Goal: Contribute content: Contribute content

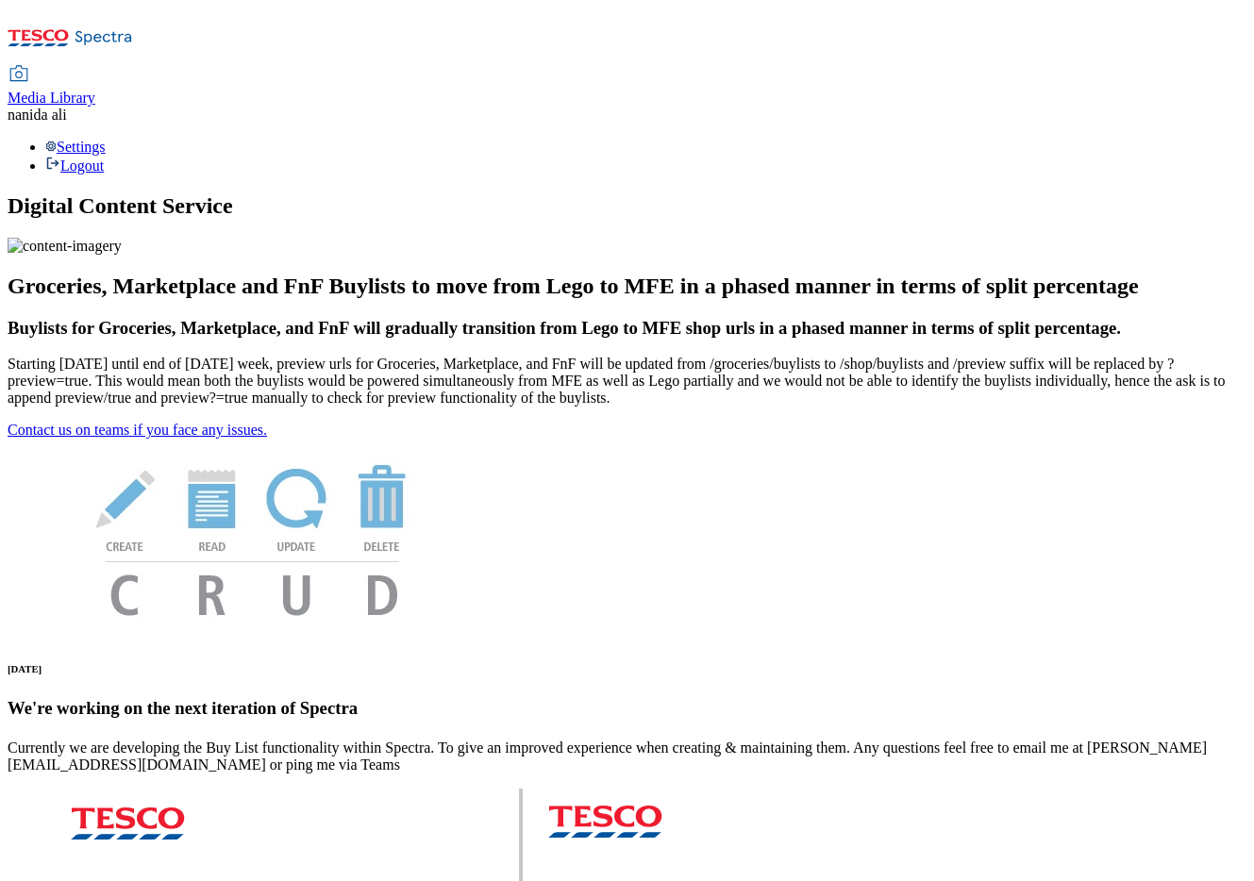
click at [95, 90] on span "Media Library" at bounding box center [52, 98] width 88 height 16
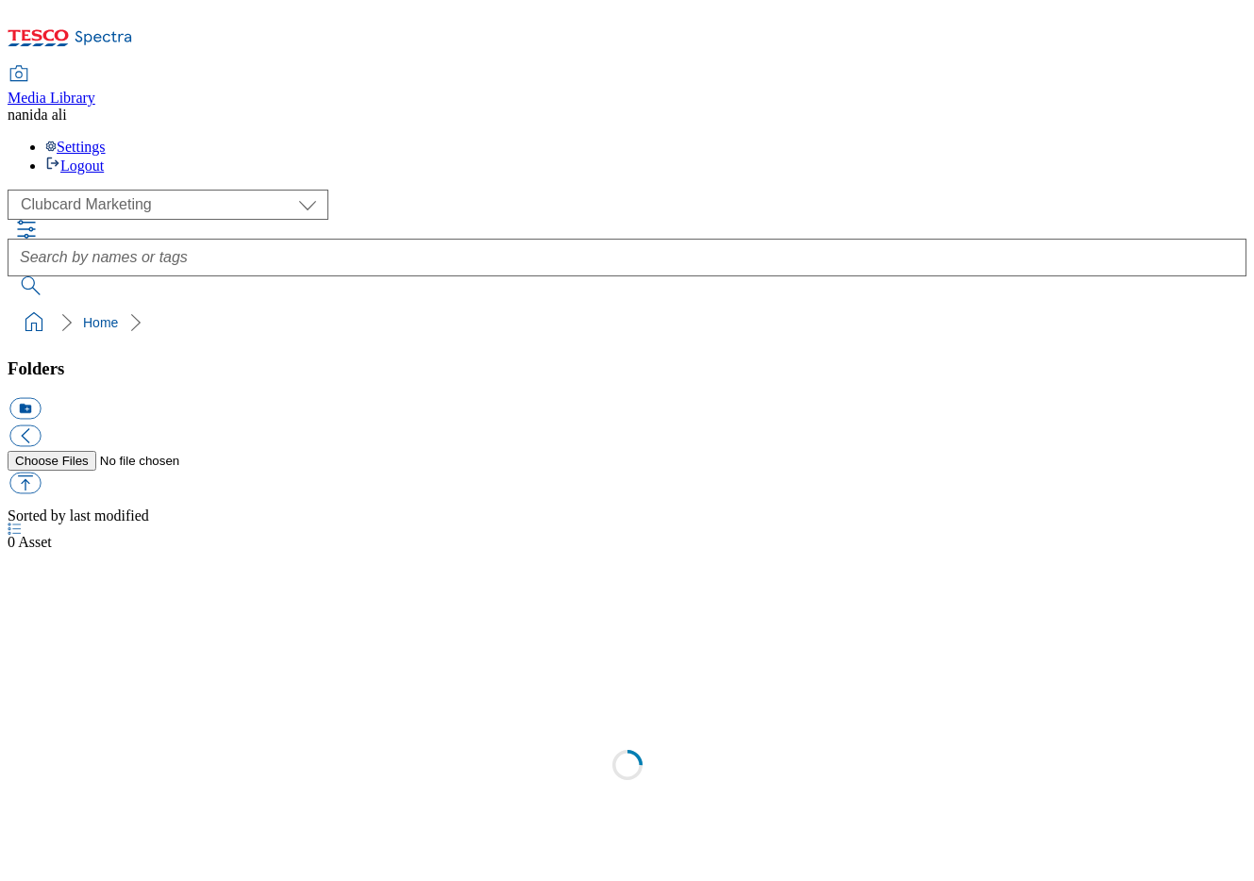
scroll to position [2, 0]
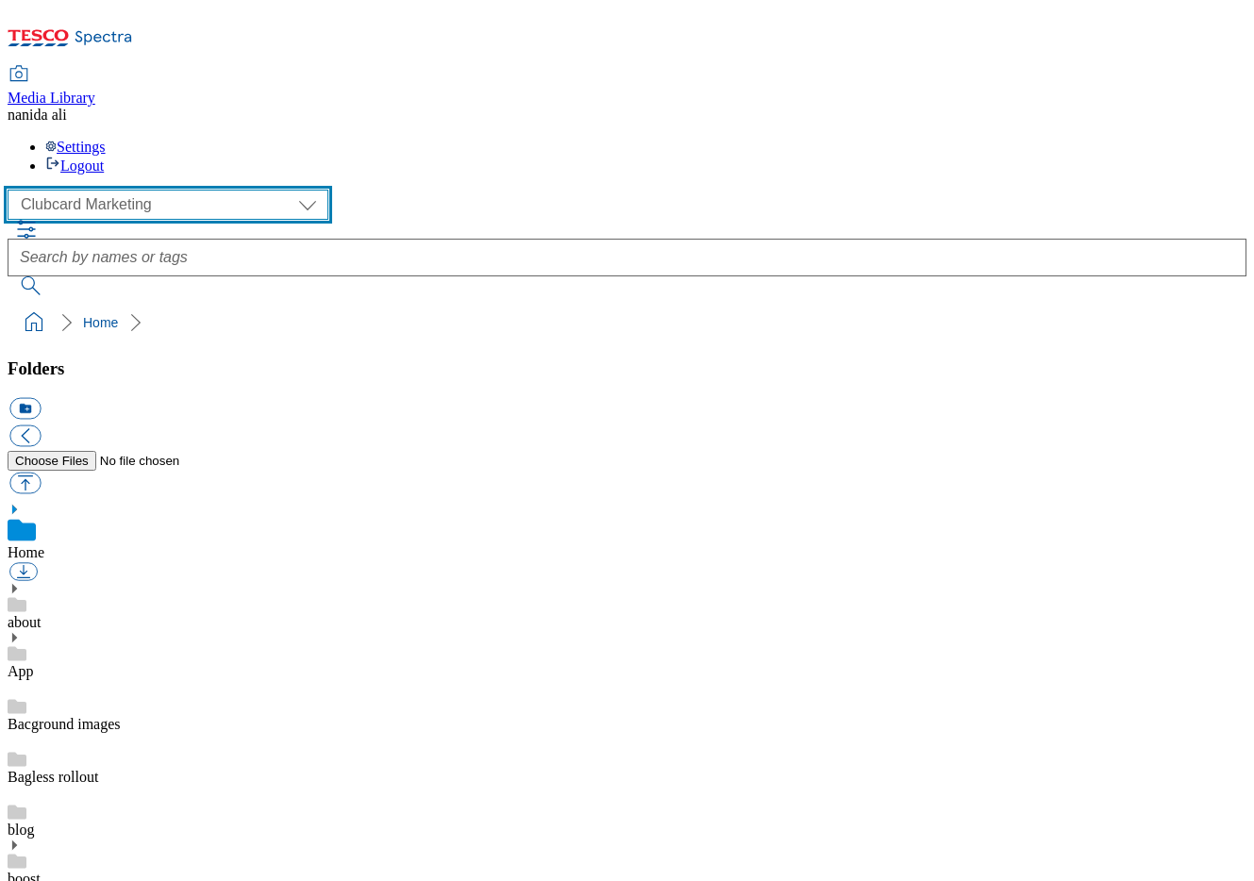
select select "flare-ghs-mktg"
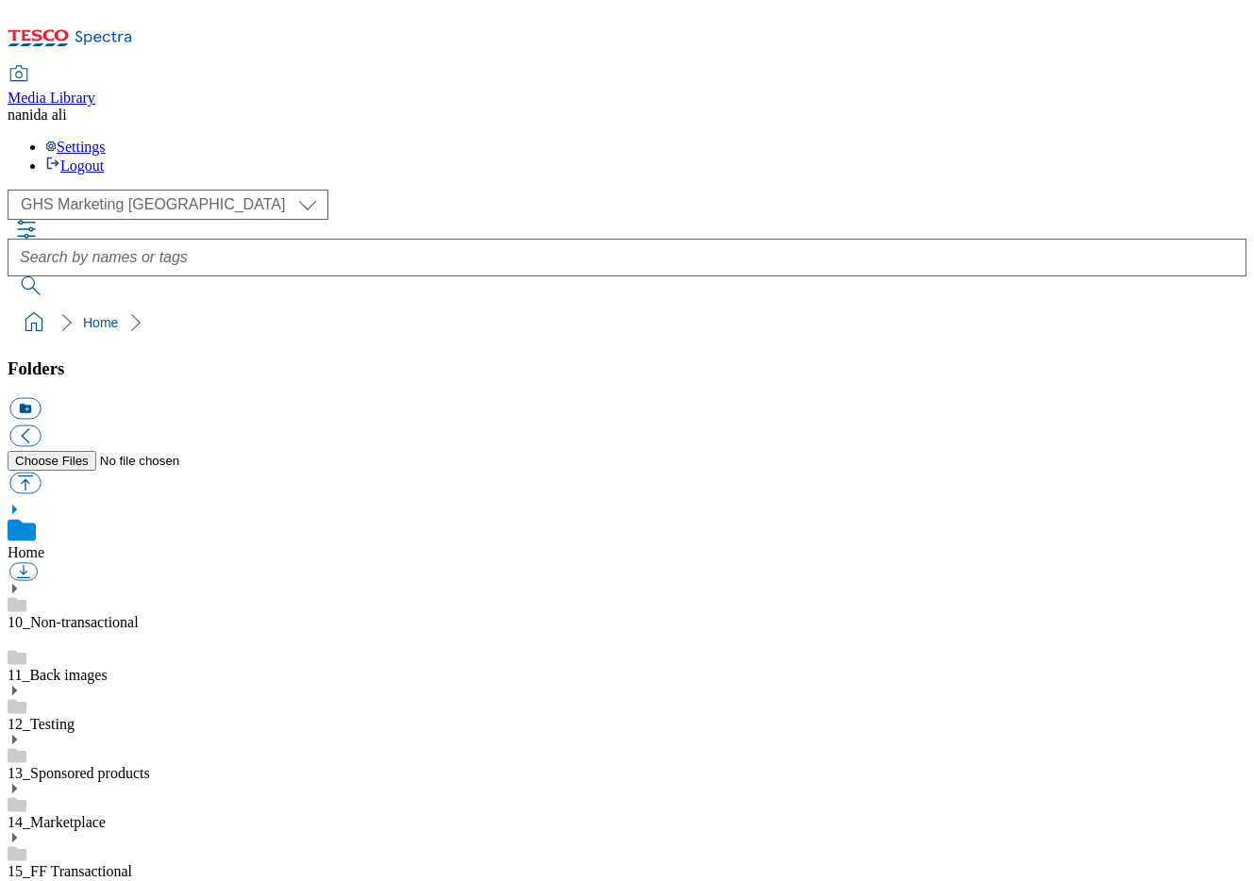
click at [106, 814] on link "14_Marketplace" at bounding box center [57, 822] width 98 height 16
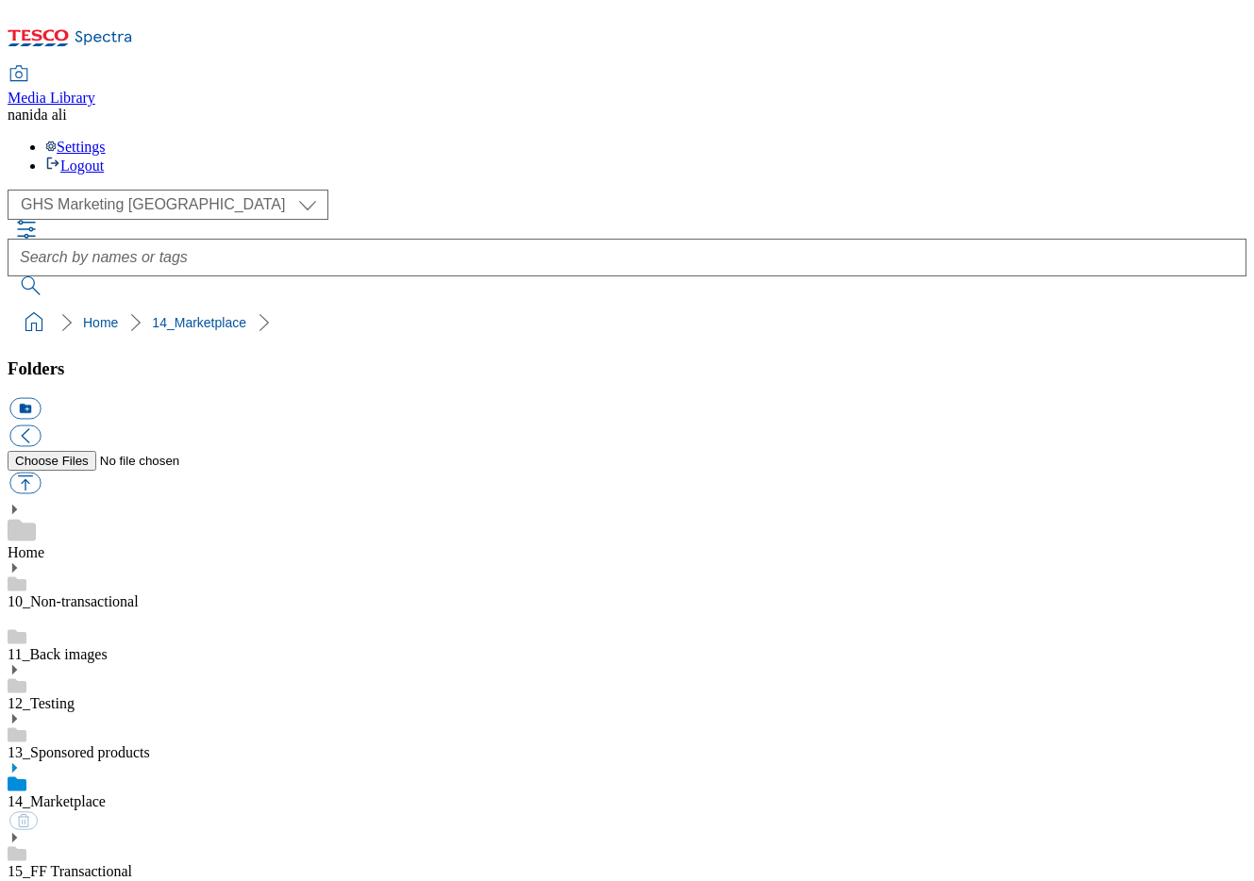
click at [17, 763] on use at bounding box center [14, 767] width 5 height 9
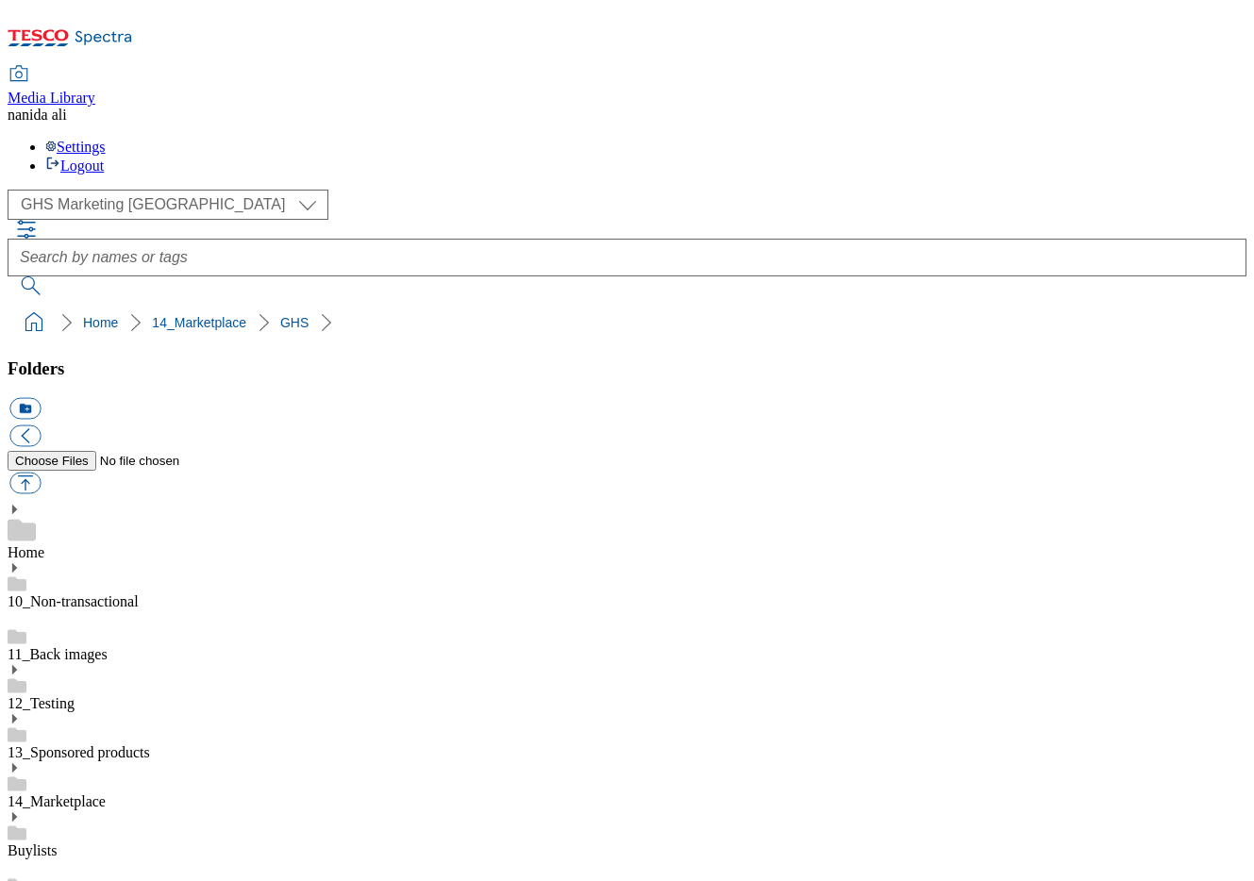
click at [41, 398] on button "icon_new_folder" at bounding box center [24, 409] width 31 height 22
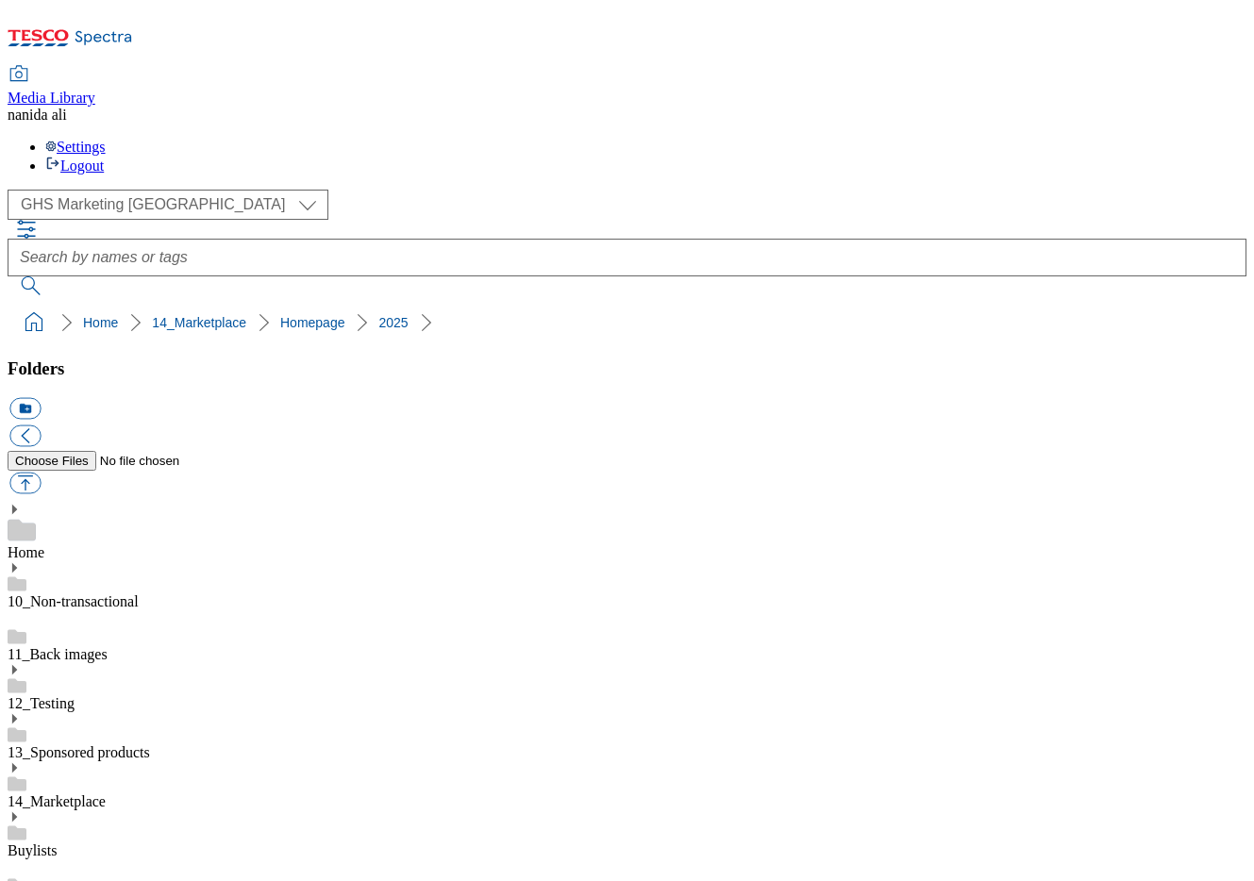
type input "2530-480882-Hubpage Update"
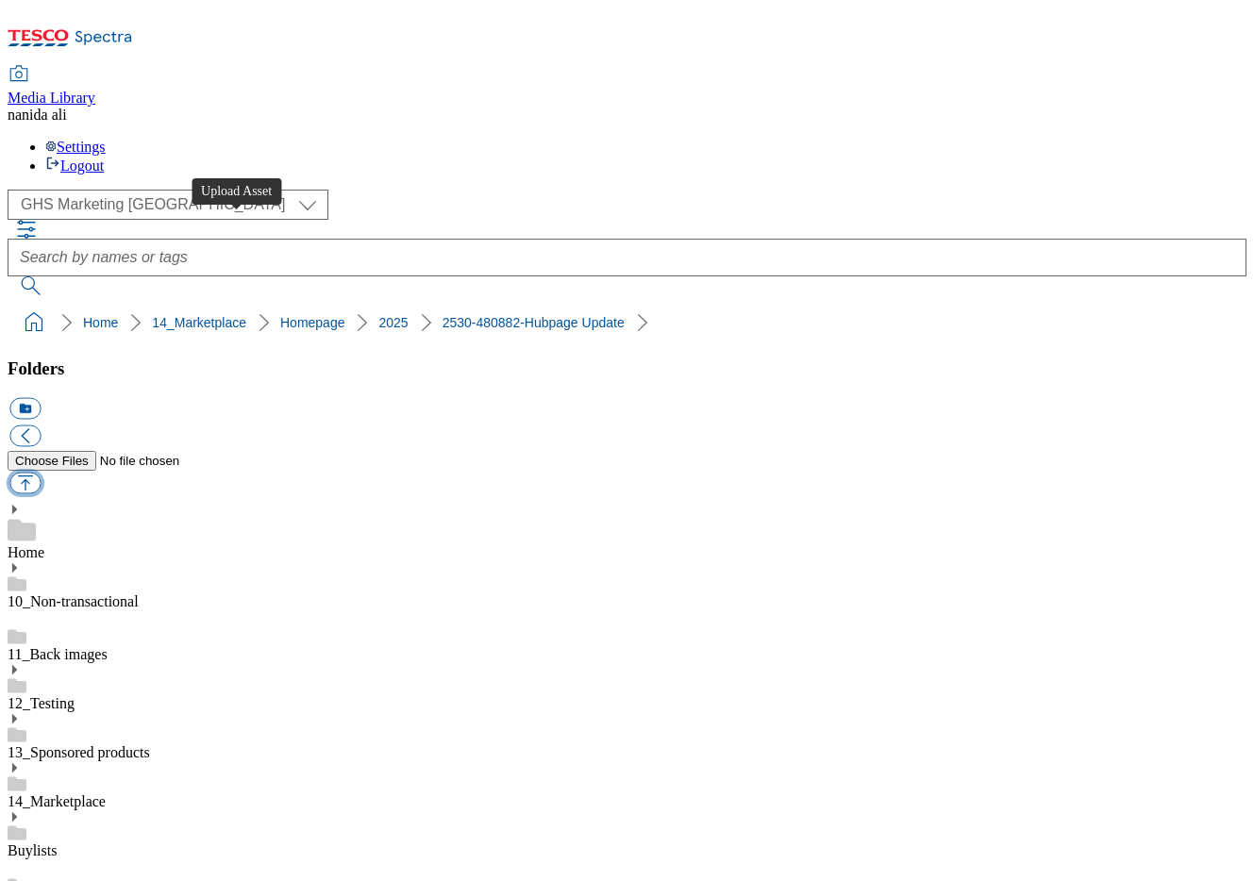
click at [41, 473] on button "button" at bounding box center [24, 484] width 31 height 22
type input "C:\fakepath\2530_Large stamp_BTU.jpg"
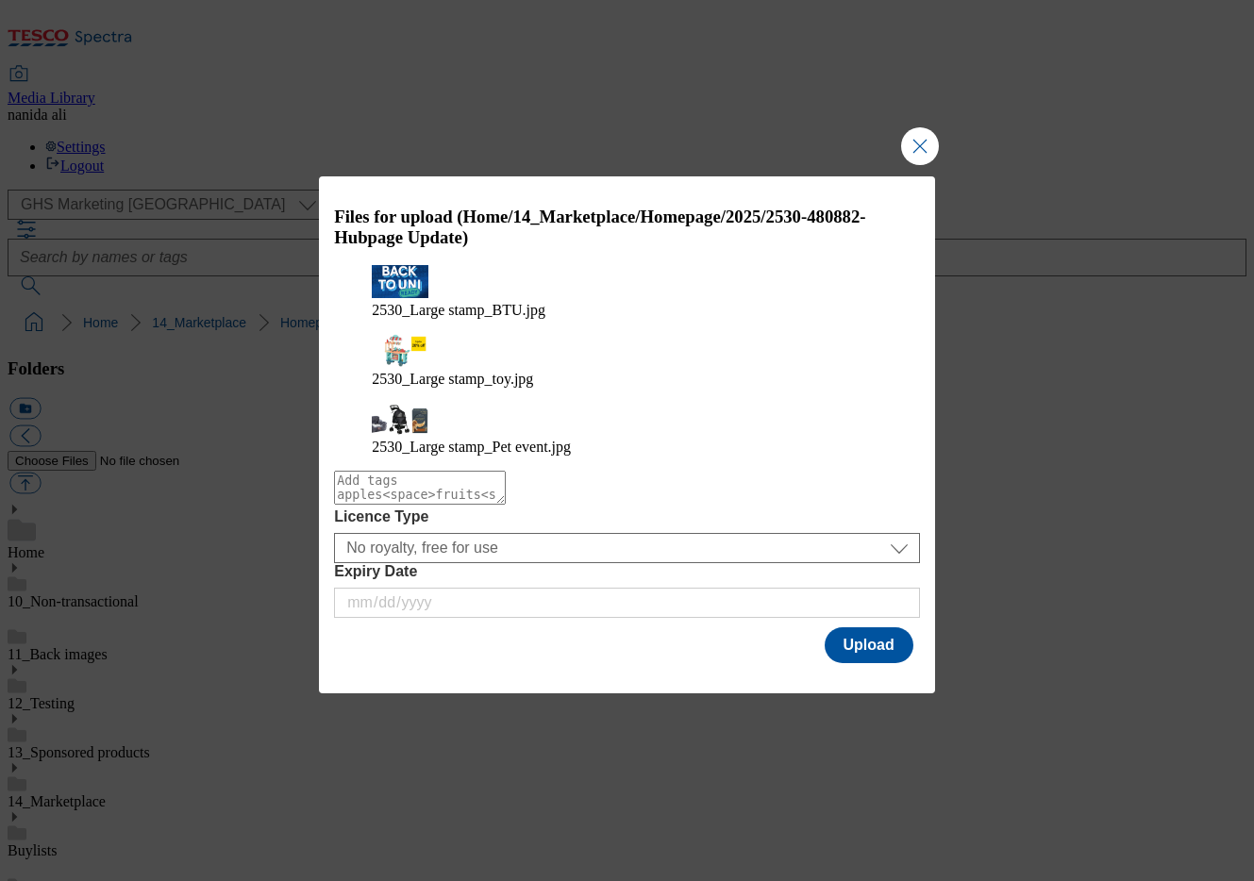
click at [886, 667] on div "Modal" at bounding box center [627, 680] width 616 height 26
click at [883, 627] on button "Upload" at bounding box center [868, 645] width 89 height 36
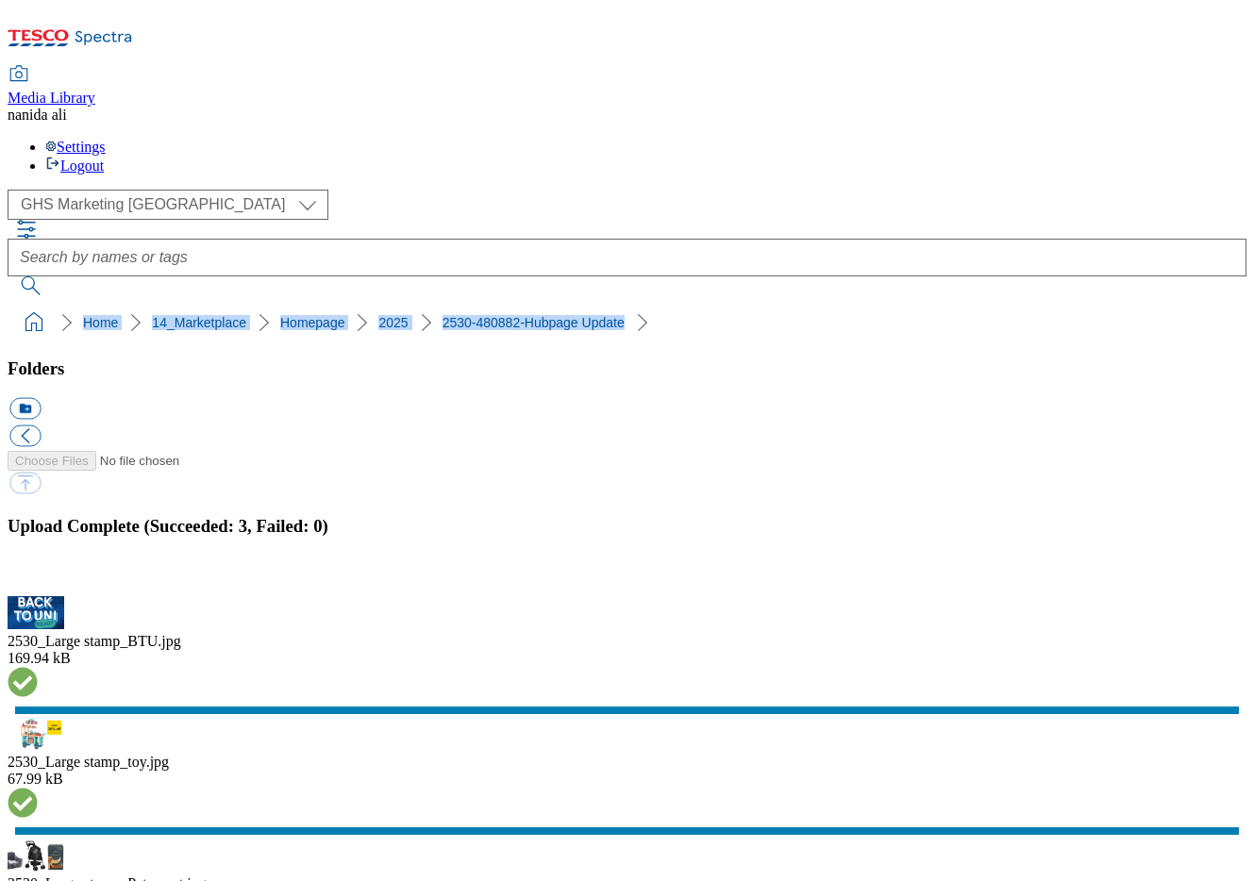
drag, startPoint x: 6, startPoint y: 174, endPoint x: 586, endPoint y: 173, distance: 580.1
click at [586, 305] on nav "Home 14_Marketplace Homepage 2025 2530-480882-Hubpage Update" at bounding box center [627, 323] width 1239 height 36
copy ol "Home 14_Marketplace Homepage 2025 2530-480882-Hubpage Update"
